Goal: Information Seeking & Learning: Learn about a topic

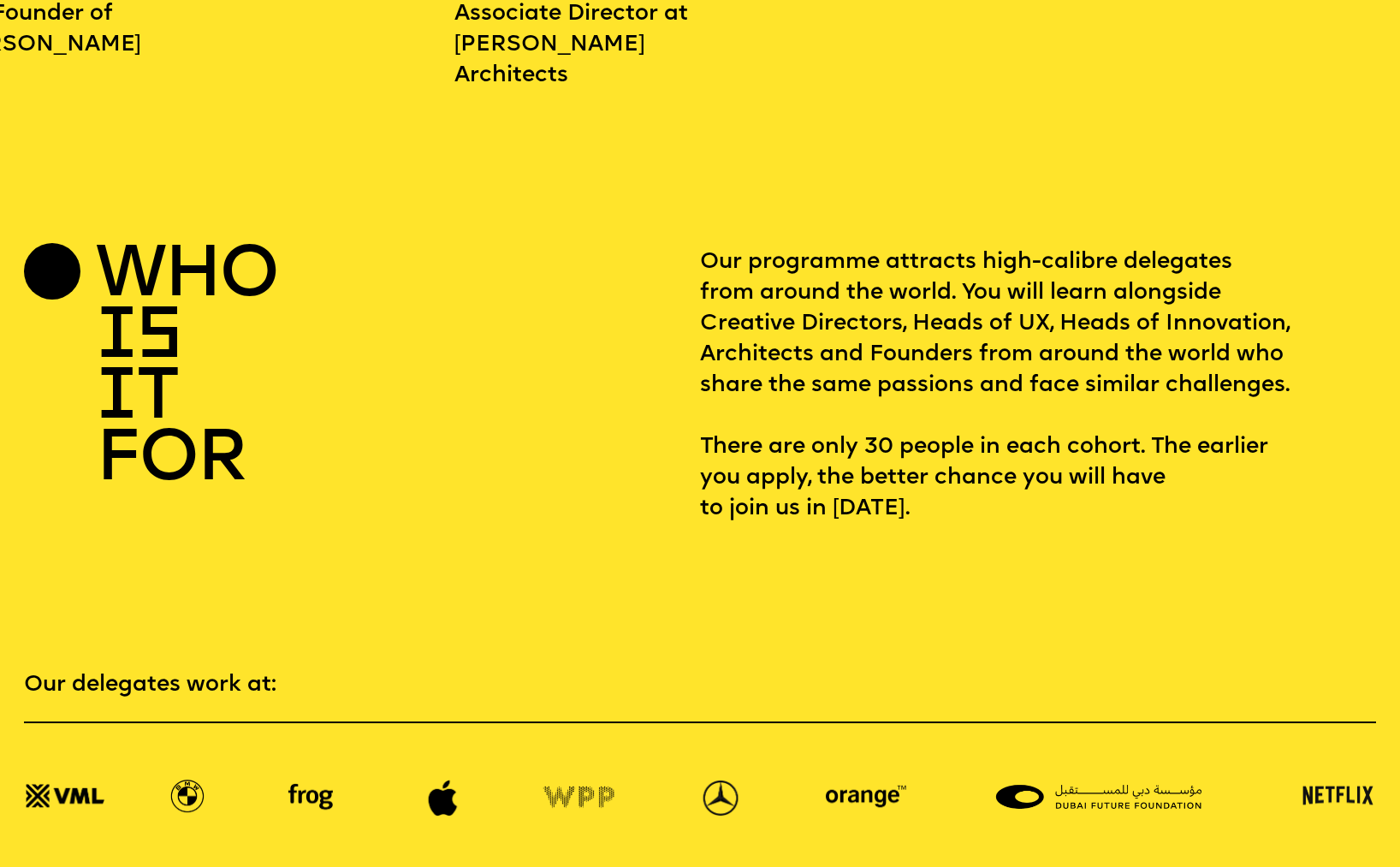
scroll to position [2780, 0]
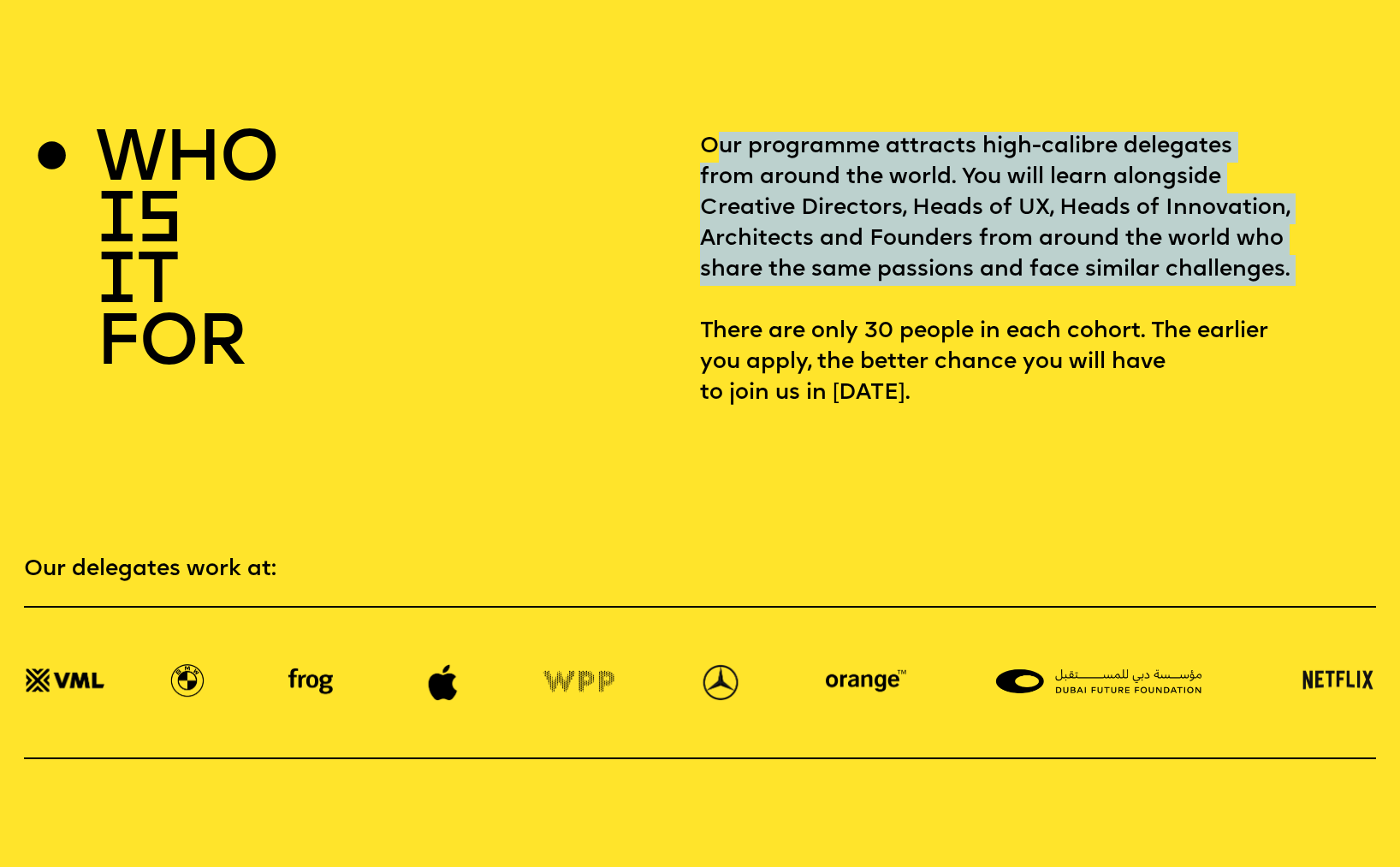
drag, startPoint x: 724, startPoint y: 132, endPoint x: 1146, endPoint y: 333, distance: 467.4
click at [1146, 333] on p "Our programme attracts high-calibre delegates from around the world. You will l…" at bounding box center [1038, 271] width 676 height 278
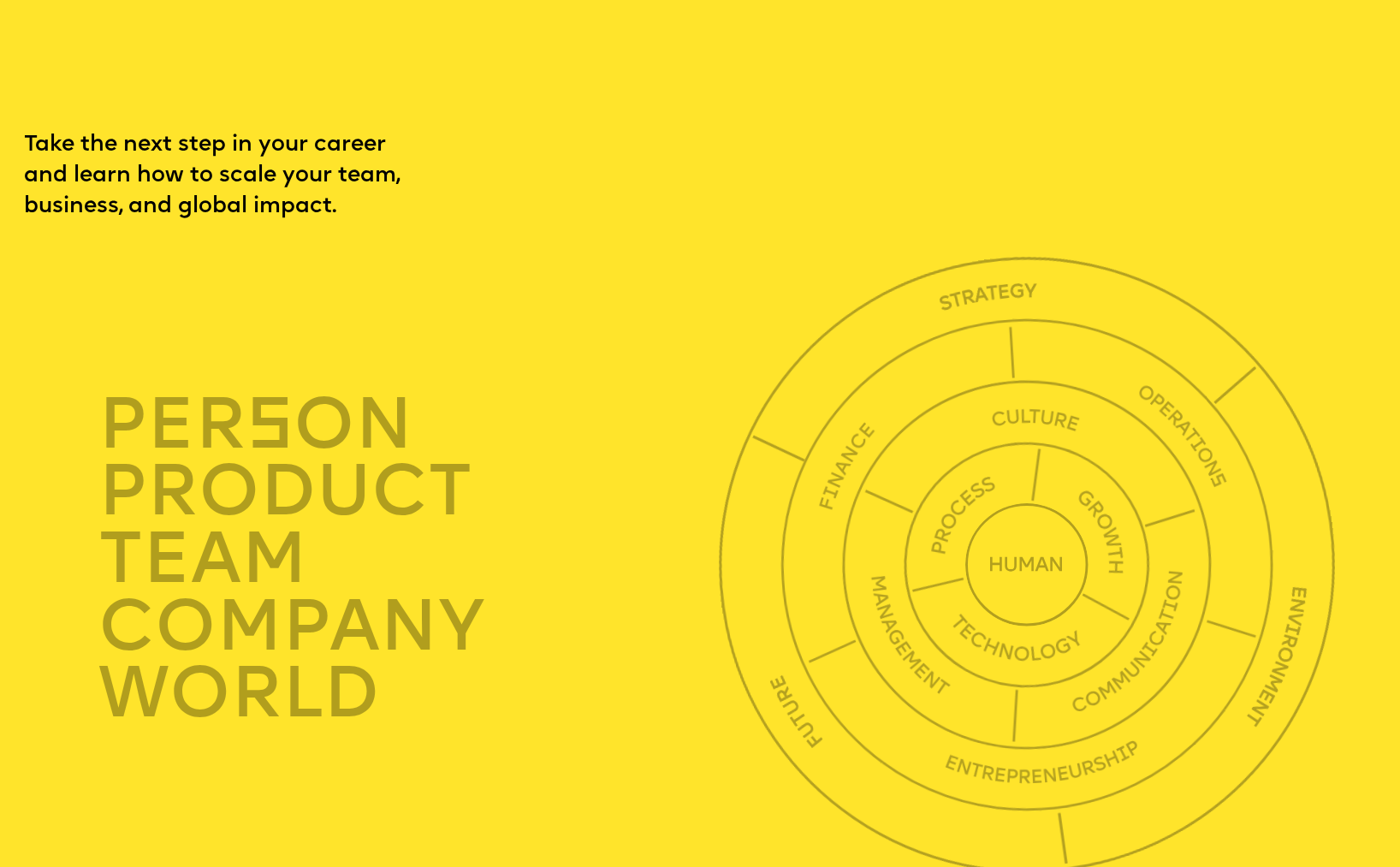
scroll to position [5541, 0]
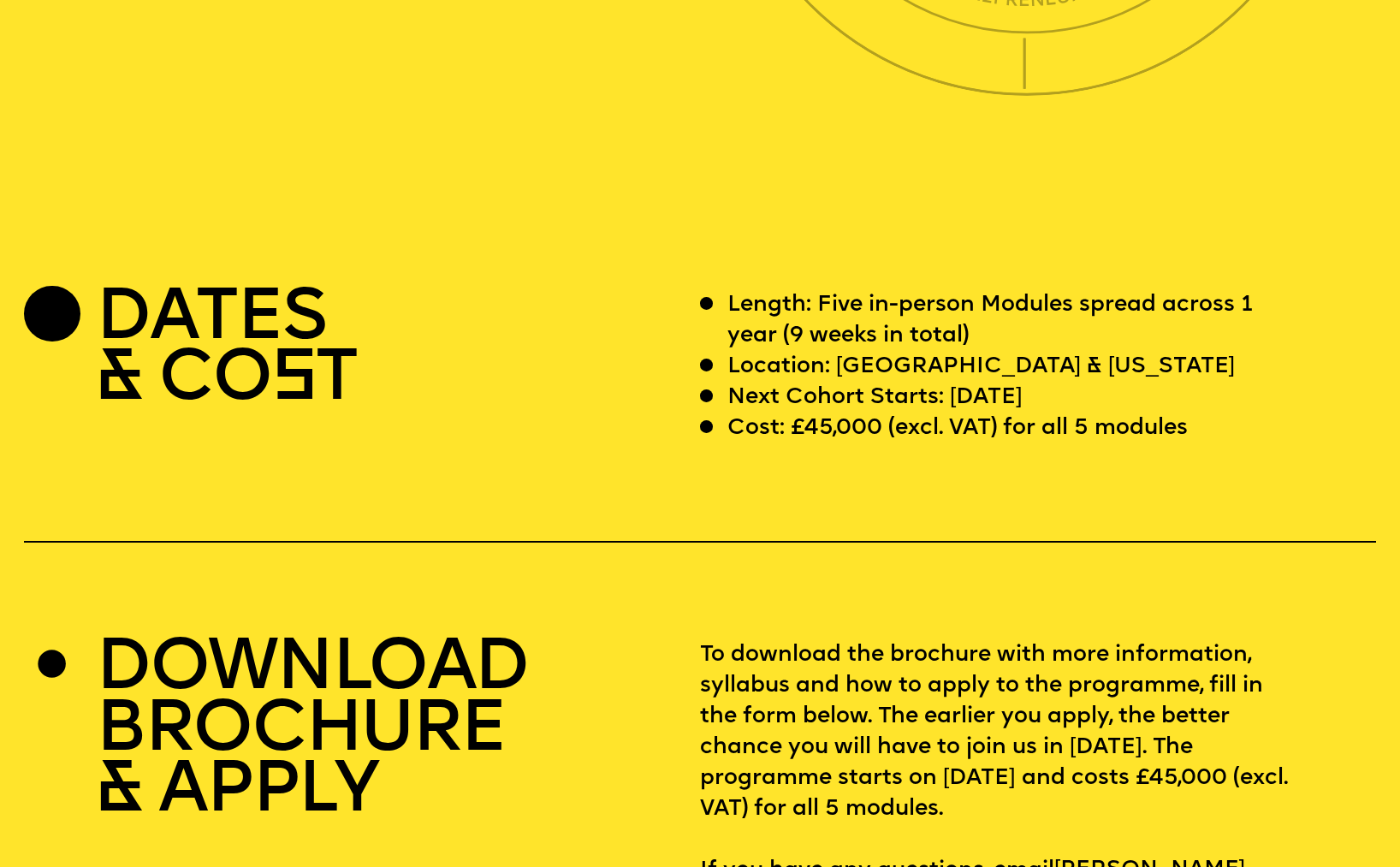
drag, startPoint x: 1201, startPoint y: 328, endPoint x: 1225, endPoint y: 457, distance: 131.2
click at [1225, 458] on section "DATES & CO S T Length: Five in-person Modules spread across 1 year (9 weeks in …" at bounding box center [700, 568] width 1400 height 701
click at [1225, 414] on div "Next Cohort Starts: [DATE]" at bounding box center [996, 397] width 591 height 30
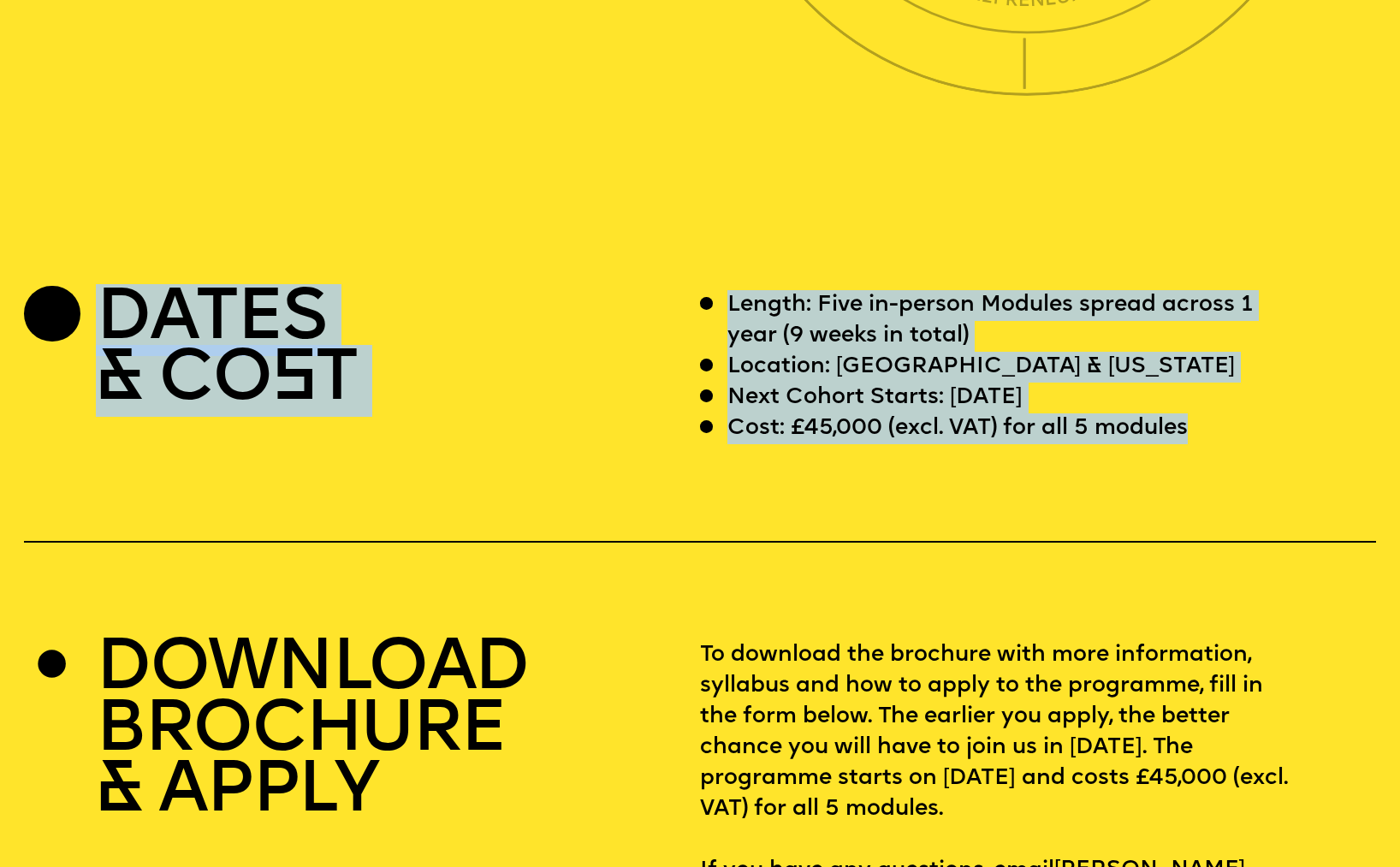
drag, startPoint x: 1212, startPoint y: 482, endPoint x: 594, endPoint y: 356, distance: 630.7
click at [594, 356] on div "DATES & CO S T Length: Five in-person Modules spread across 1 year (9 weeks in …" at bounding box center [700, 367] width 1352 height 154
click at [595, 356] on div "DATES & CO S T" at bounding box center [361, 367] width 676 height 154
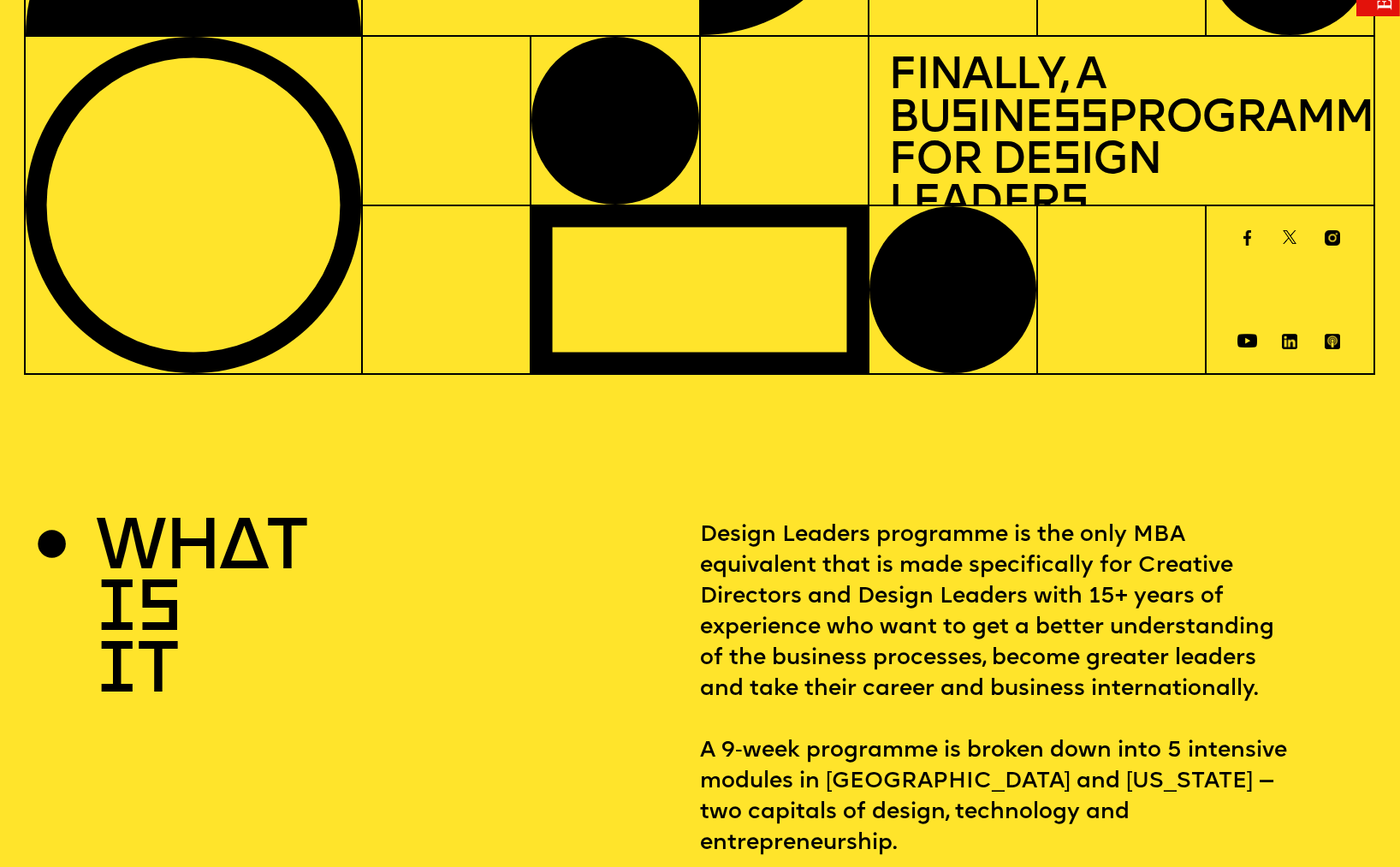
scroll to position [0, 0]
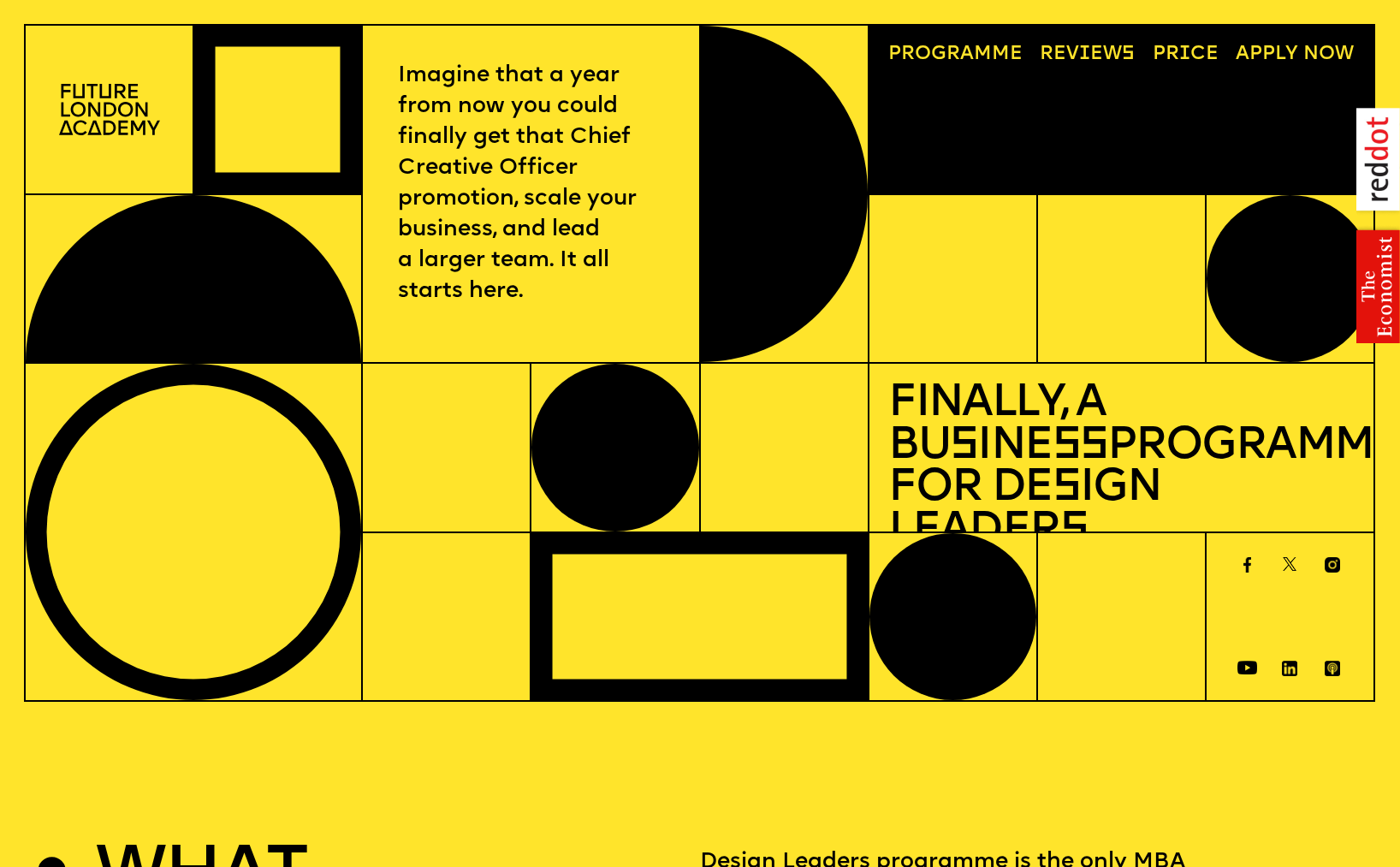
click at [975, 59] on link "Progr a mme" at bounding box center [956, 55] width 154 height 39
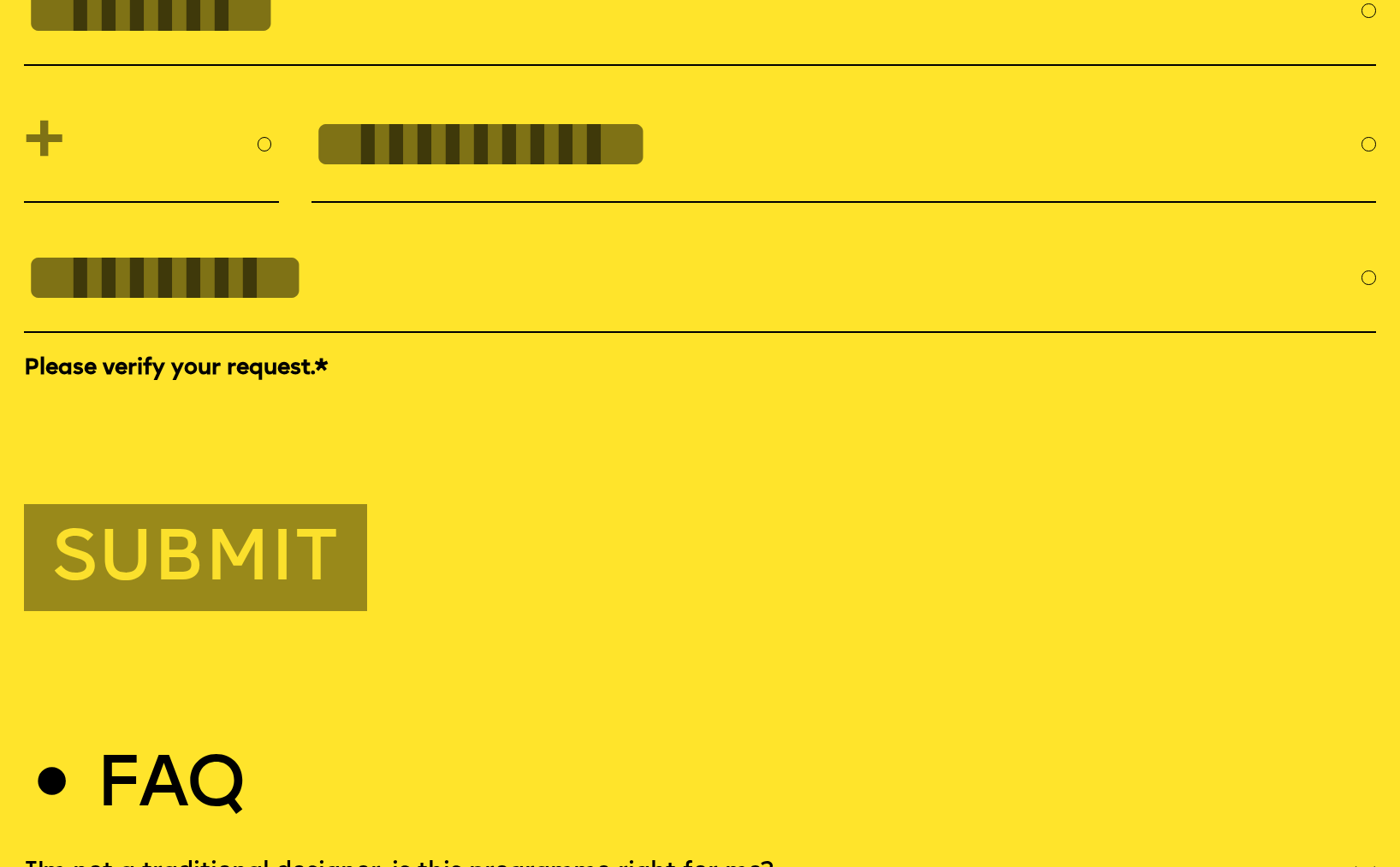
scroll to position [6729, 0]
